Goal: Transaction & Acquisition: Purchase product/service

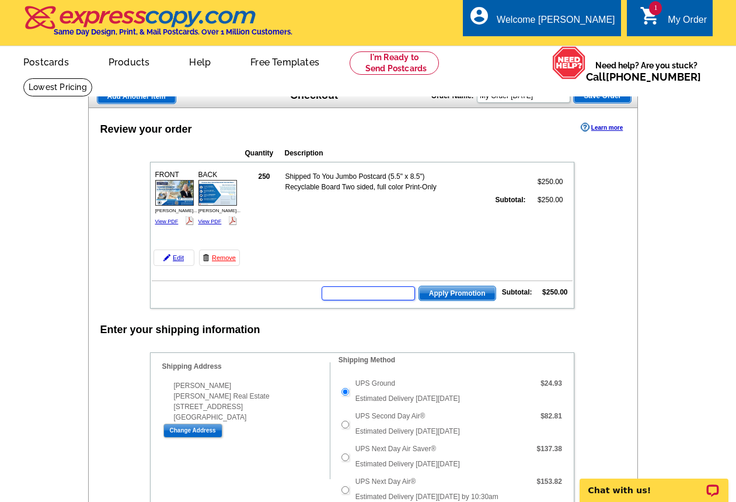
click at [378, 296] on input "text" at bounding box center [368, 293] width 93 height 14
type input "PE40"
click at [472, 294] on span "Apply Promotion" at bounding box center [457, 293] width 77 height 14
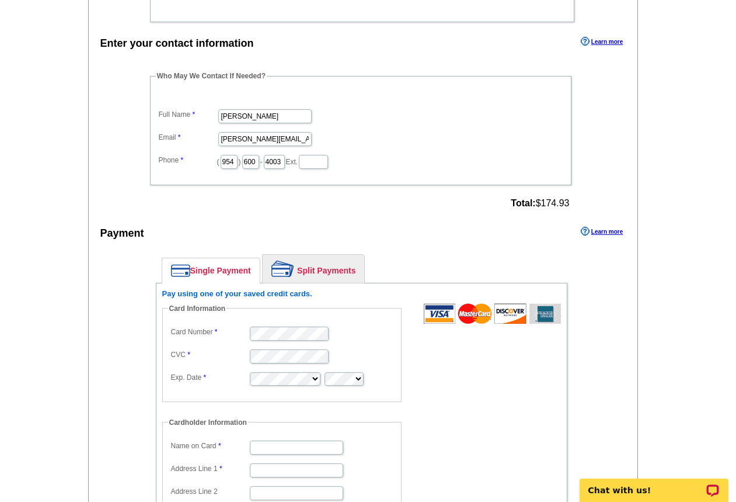
scroll to position [565, 0]
type input "[PERSON_NAME]"
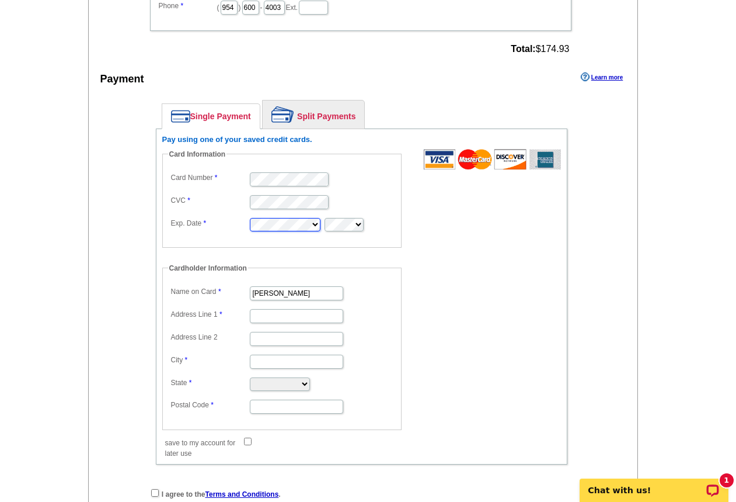
scroll to position [728, 0]
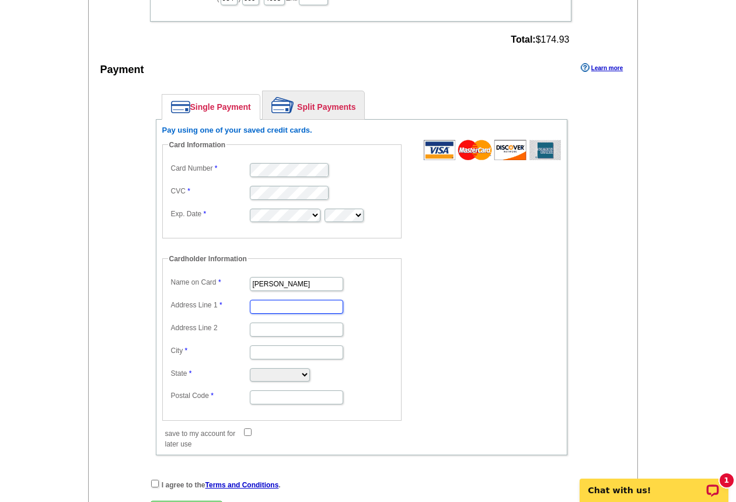
click at [257, 308] on input "Address Line 1" at bounding box center [296, 307] width 93 height 14
type input "[STREET_ADDRESS]"
type input "Pompano Beach"
select select "FL"
type input "33060"
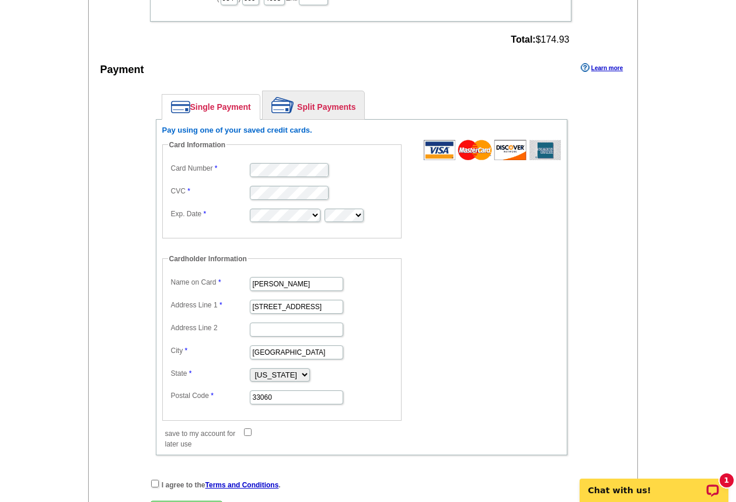
click at [248, 433] on input "save to my account for later use" at bounding box center [248, 432] width 8 height 8
checkbox input "true"
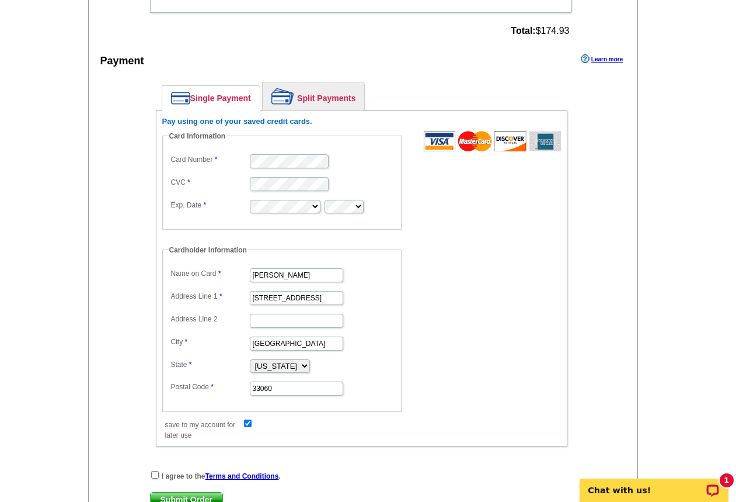
scroll to position [750, 0]
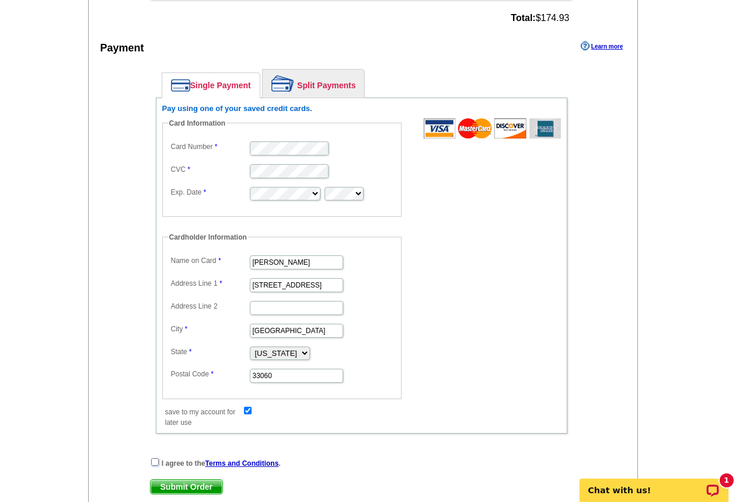
click at [153, 463] on input "checkbox" at bounding box center [155, 462] width 8 height 8
checkbox input "true"
click at [193, 489] on span "Submit Order" at bounding box center [187, 486] width 72 height 14
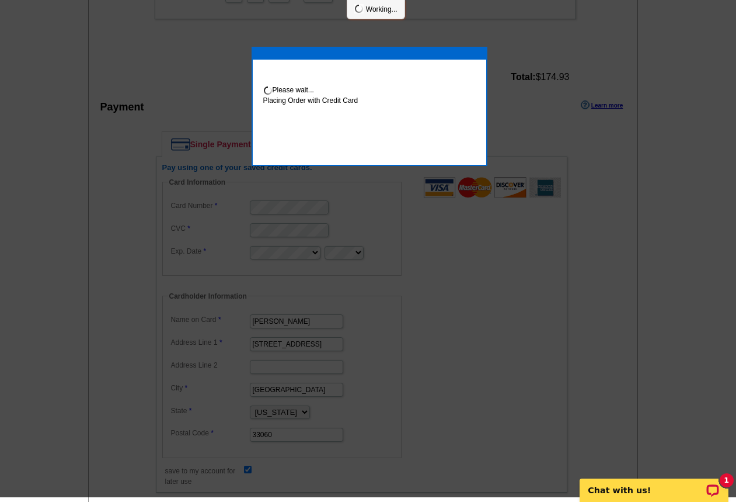
scroll to position [745, 0]
